Goal: Task Accomplishment & Management: Manage account settings

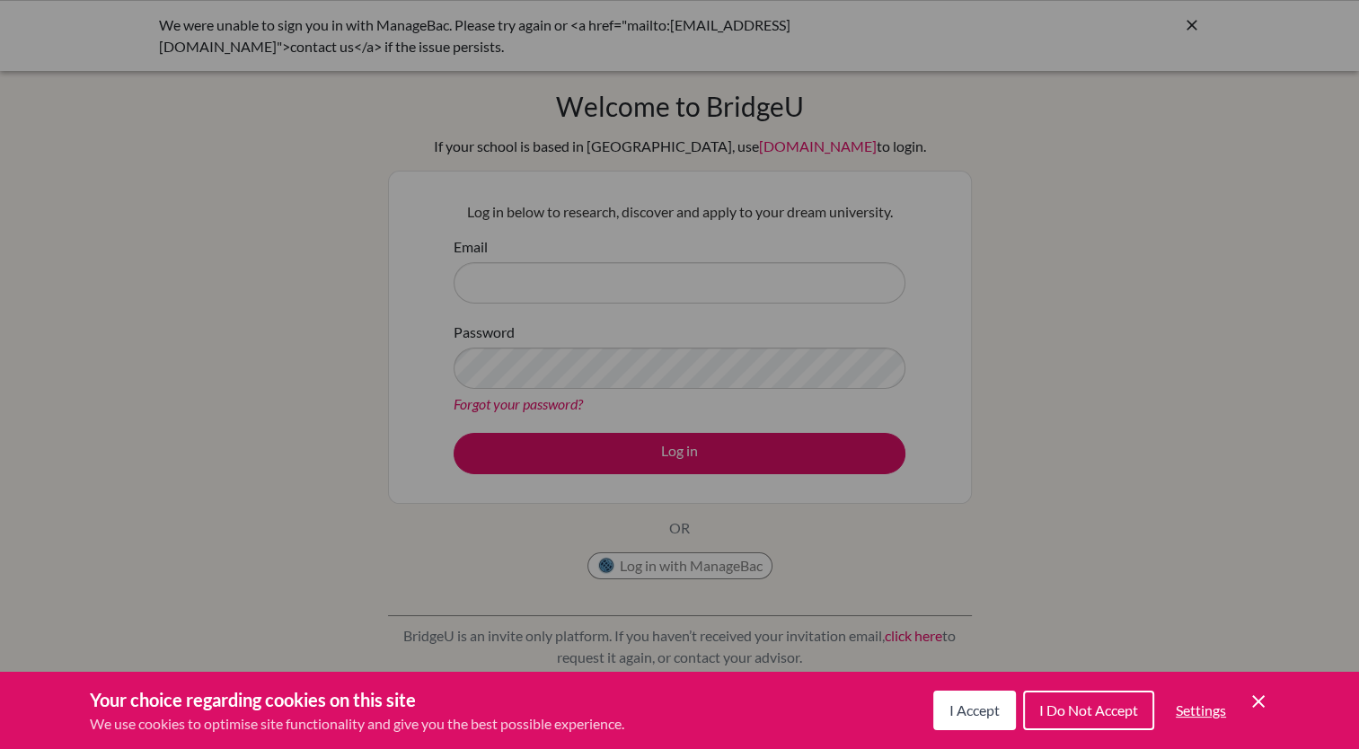
click at [964, 699] on button "I Accept" at bounding box center [974, 710] width 83 height 40
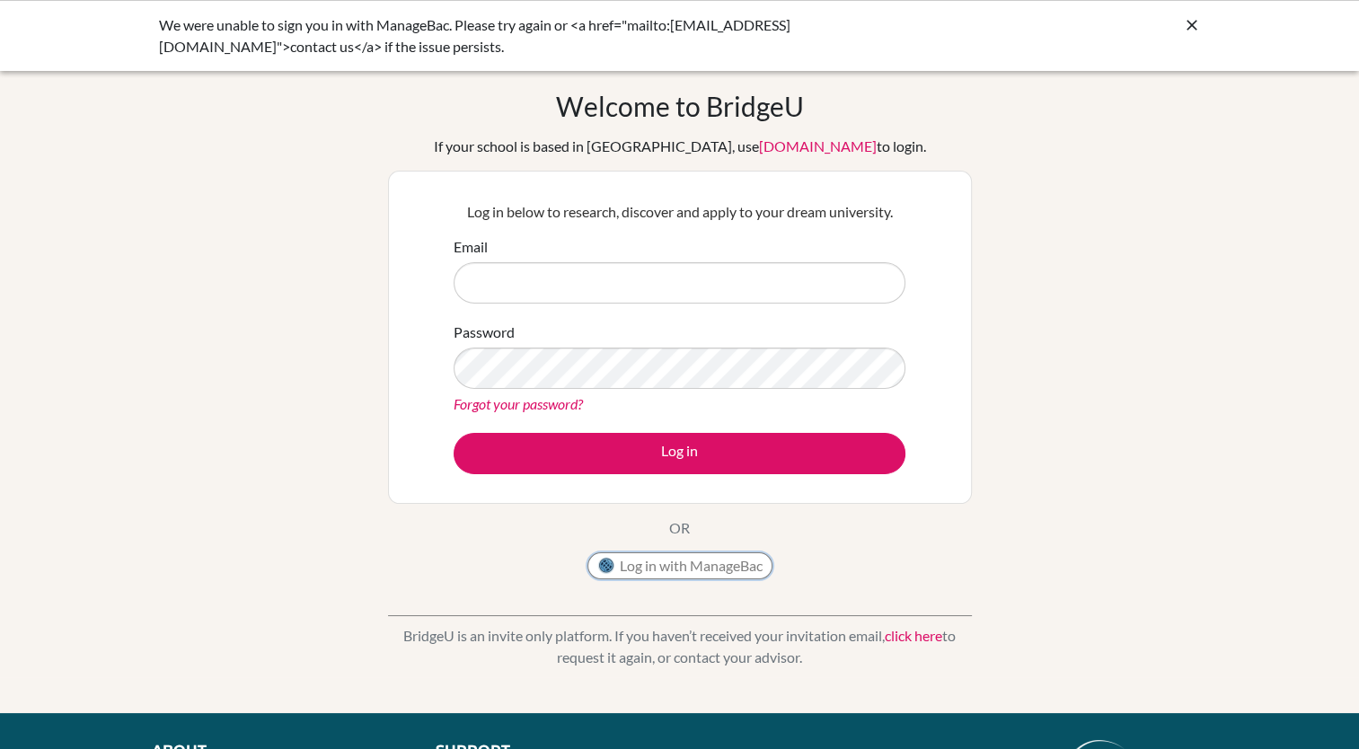
click at [696, 572] on button "Log in with ManageBac" at bounding box center [679, 565] width 185 height 27
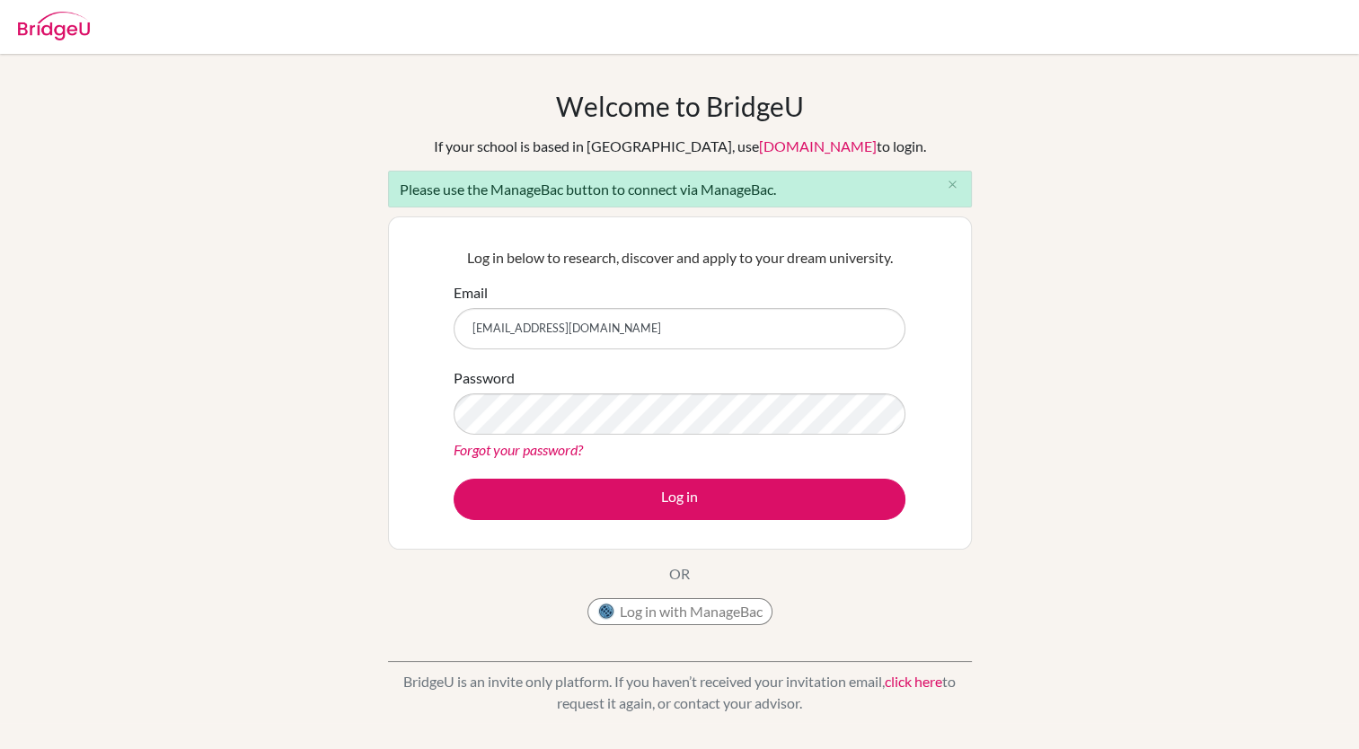
type input "[EMAIL_ADDRESS][DOMAIN_NAME]"
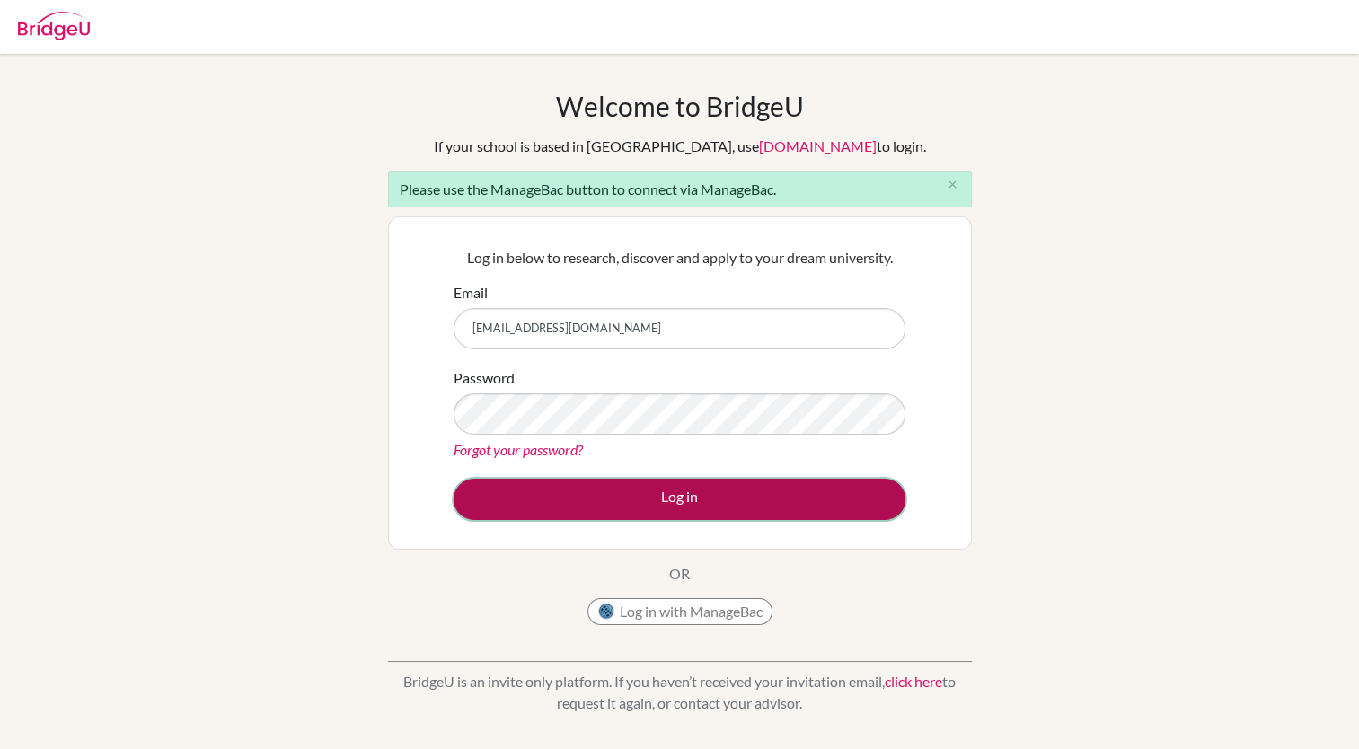
click at [830, 494] on button "Log in" at bounding box center [679, 499] width 452 height 41
